Goal: Navigation & Orientation: Find specific page/section

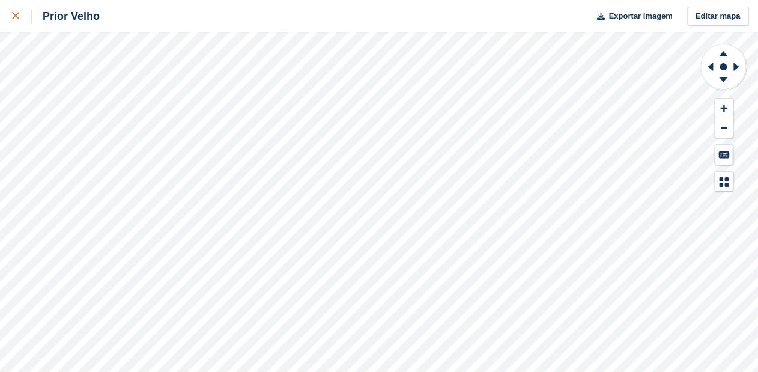
click at [14, 19] on icon at bounding box center [15, 15] width 7 height 7
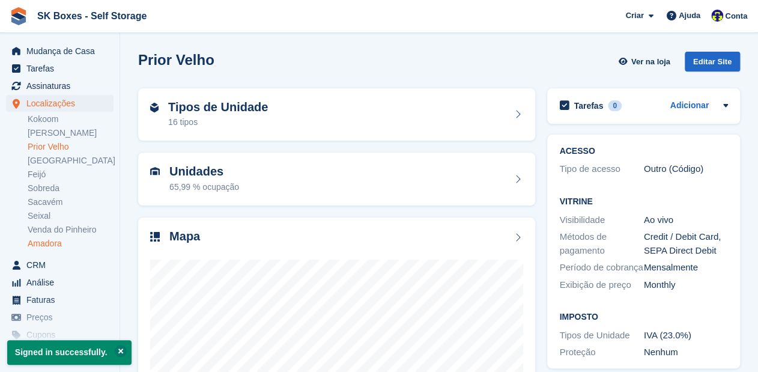
click at [50, 243] on link "Amadora" at bounding box center [71, 243] width 86 height 11
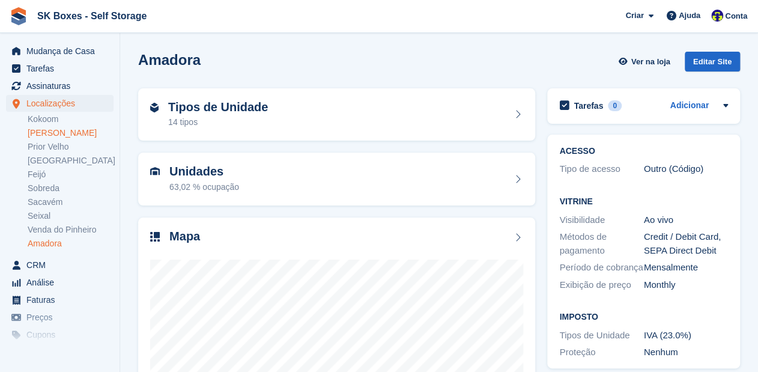
click at [59, 134] on link "[PERSON_NAME]" at bounding box center [71, 132] width 86 height 11
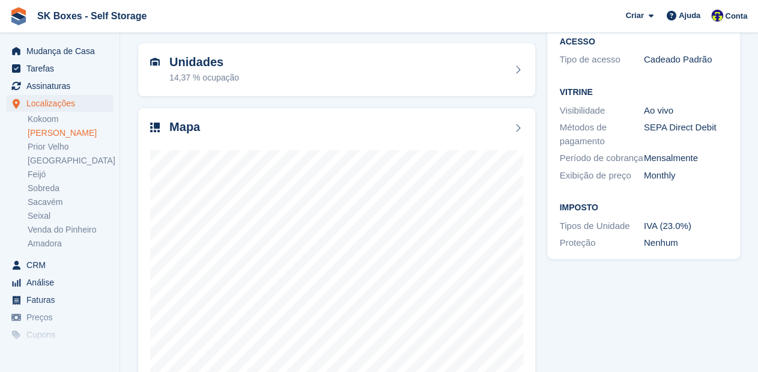
scroll to position [140, 0]
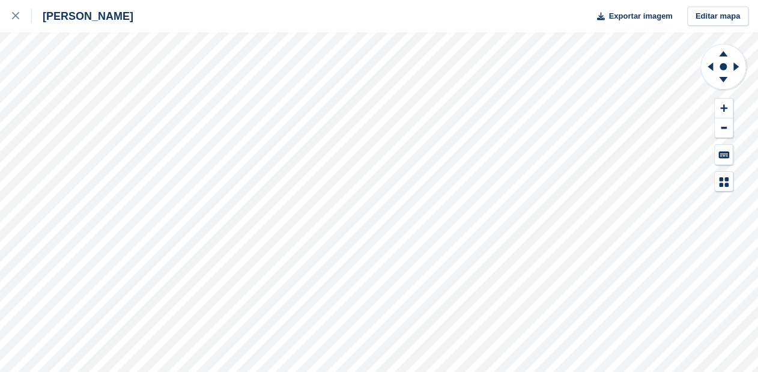
click at [134, 139] on div "Amadora II Exportar imagem Editar mapa" at bounding box center [379, 186] width 758 height 372
click at [141, 126] on div "Amadora II Exportar imagem Editar mapa" at bounding box center [379, 186] width 758 height 372
click at [19, 14] on div at bounding box center [22, 16] width 20 height 14
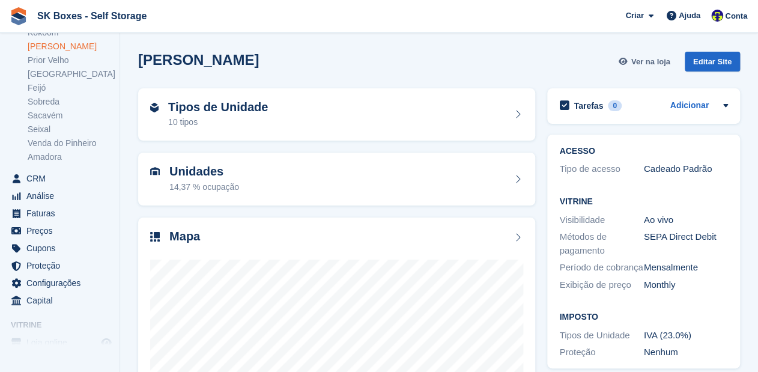
click at [651, 61] on span "Ver na loja" at bounding box center [650, 62] width 39 height 12
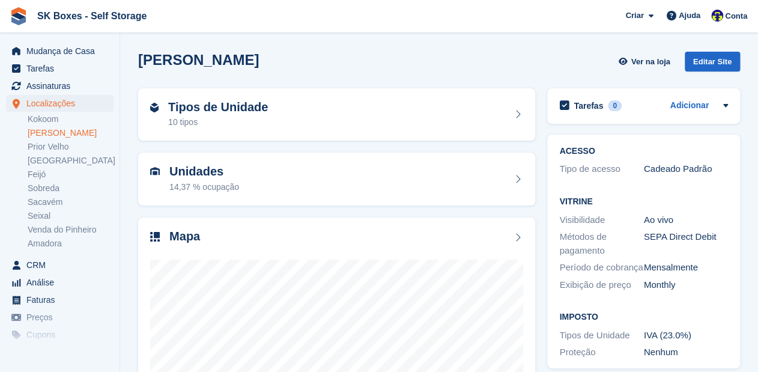
click at [56, 134] on link "[PERSON_NAME]" at bounding box center [71, 132] width 86 height 11
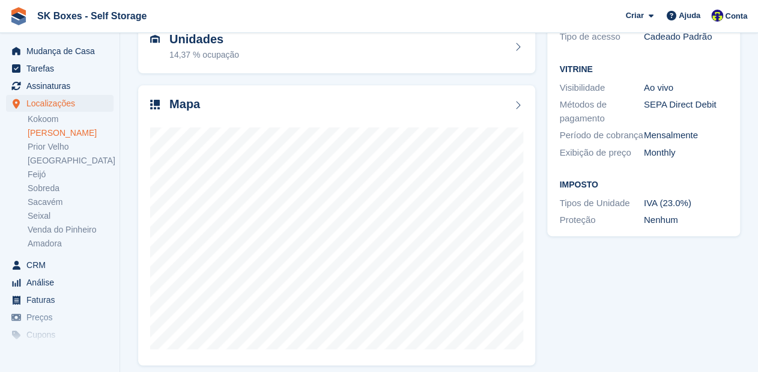
scroll to position [137, 0]
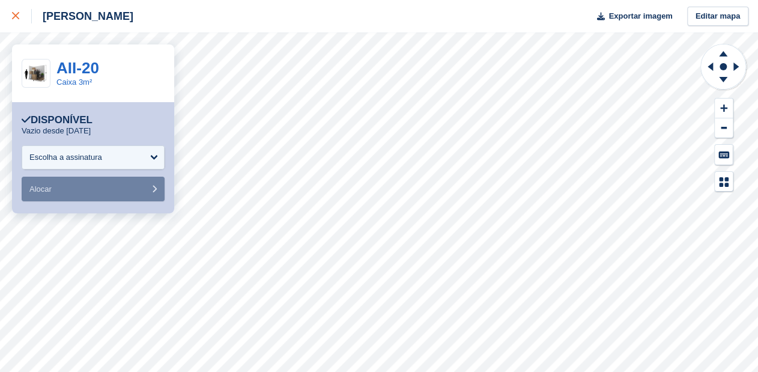
click at [13, 14] on icon at bounding box center [15, 15] width 7 height 7
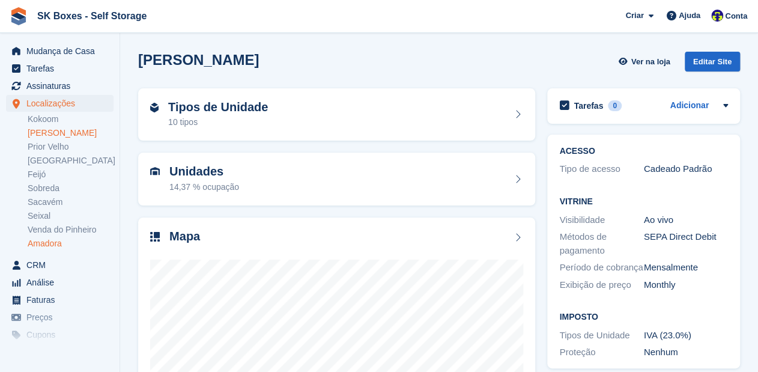
click at [63, 245] on link "Amadora" at bounding box center [71, 243] width 86 height 11
